Goal: Task Accomplishment & Management: Use online tool/utility

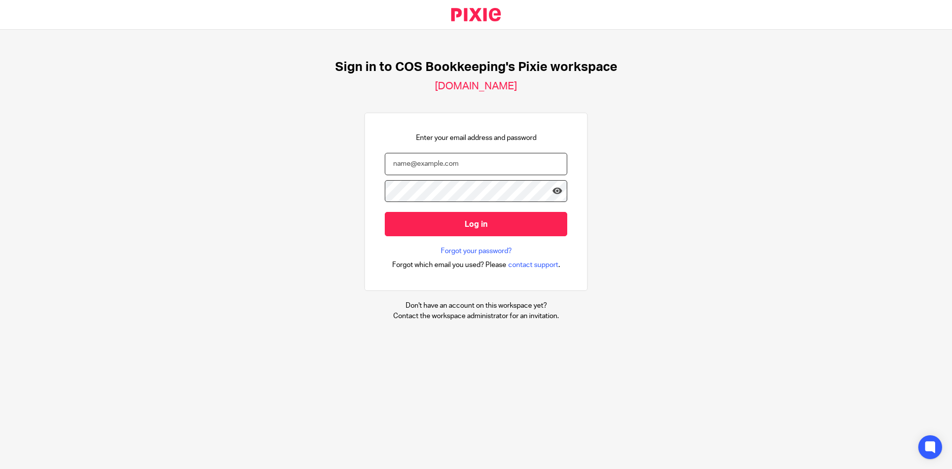
click at [469, 163] on input "email" at bounding box center [476, 164] width 183 height 22
type input "steph.boyle@cosbookkeeping.co.uk"
click at [385, 212] on input "Log in" at bounding box center [476, 224] width 183 height 24
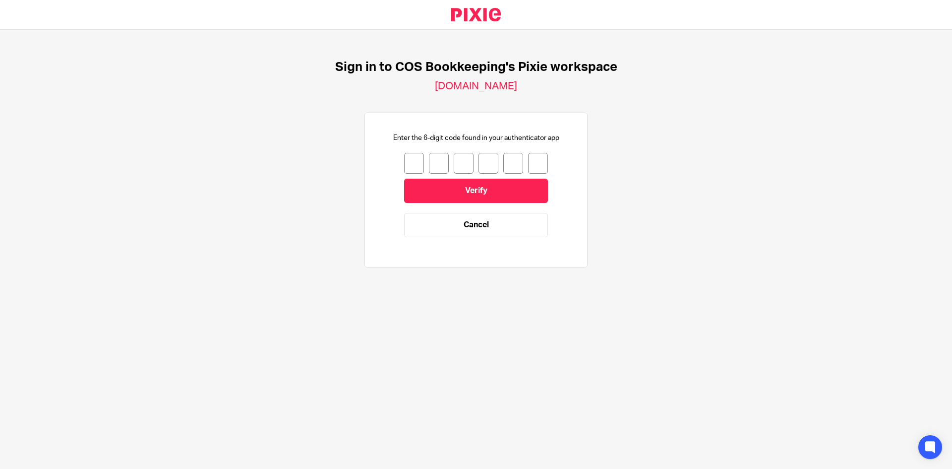
click at [404, 160] on input "number" at bounding box center [414, 163] width 20 height 21
type input "8"
type input "5"
type input "1"
type input "7"
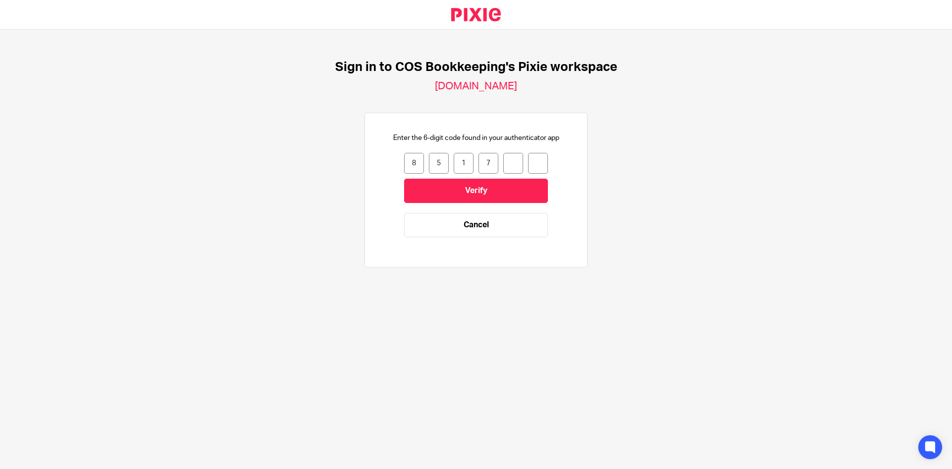
type input "3"
type input "4"
click at [511, 190] on input "Verify" at bounding box center [476, 191] width 144 height 24
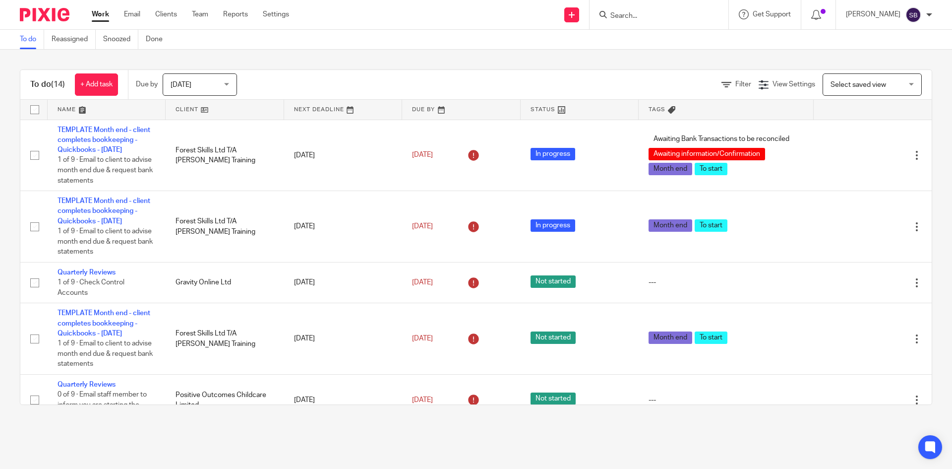
click at [648, 16] on input "Search" at bounding box center [654, 16] width 89 height 9
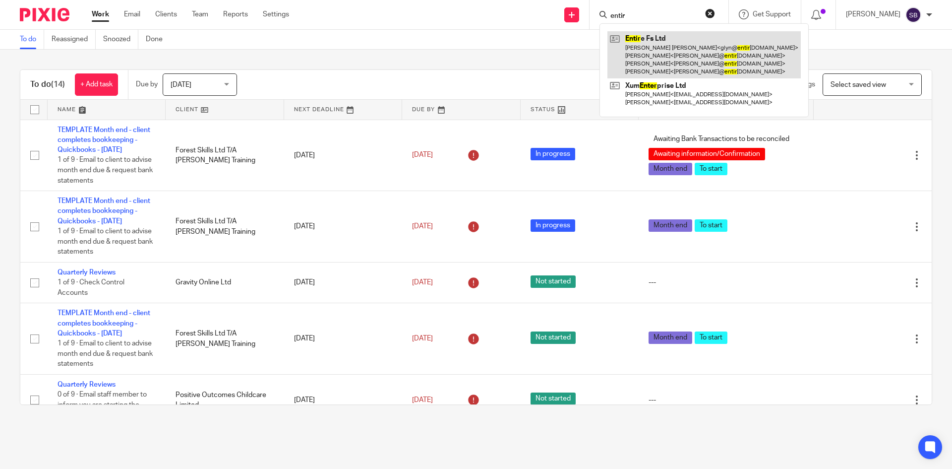
type input "entir"
click at [666, 55] on link at bounding box center [704, 54] width 193 height 47
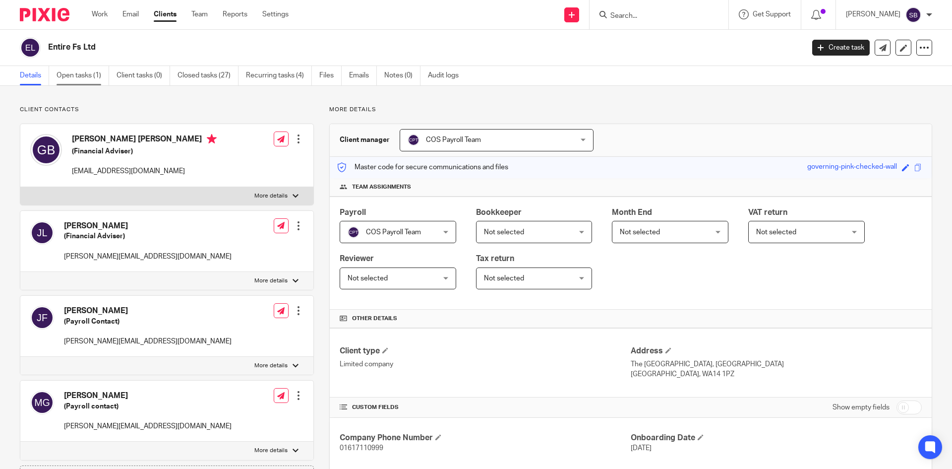
click at [88, 81] on link "Open tasks (1)" at bounding box center [83, 75] width 53 height 19
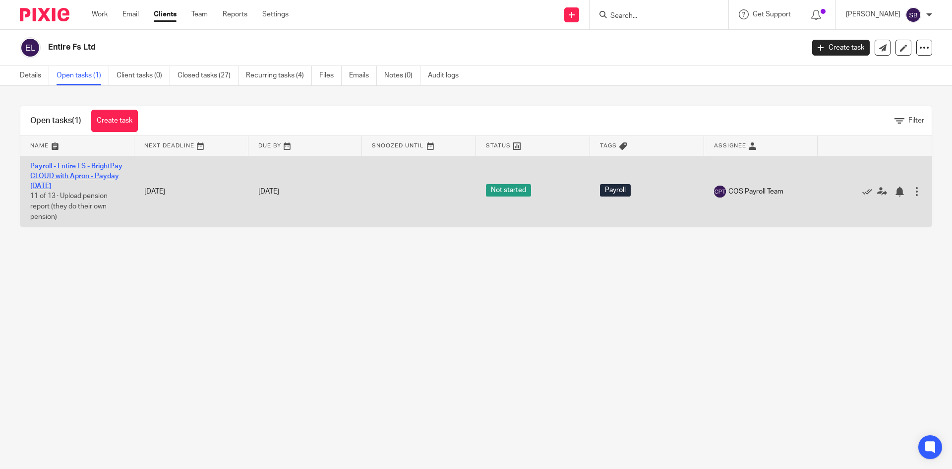
click at [56, 176] on link "Payroll - Entire FS - BrightPay CLOUD with Apron - Payday [DATE]" at bounding box center [76, 176] width 92 height 27
